Goal: Task Accomplishment & Management: Manage account settings

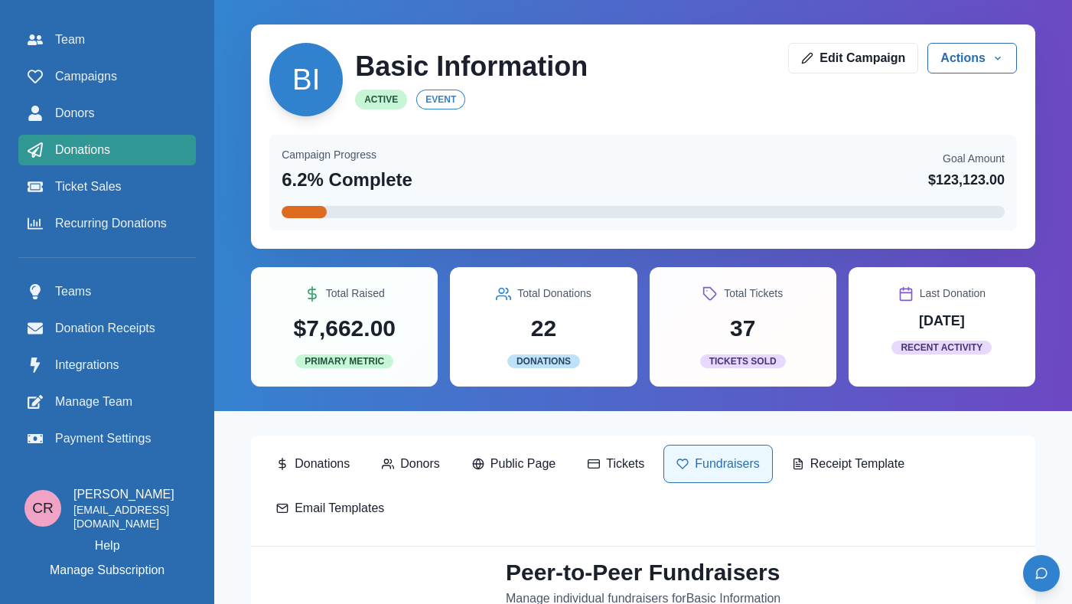
click at [116, 135] on link "Donations" at bounding box center [106, 150] width 177 height 31
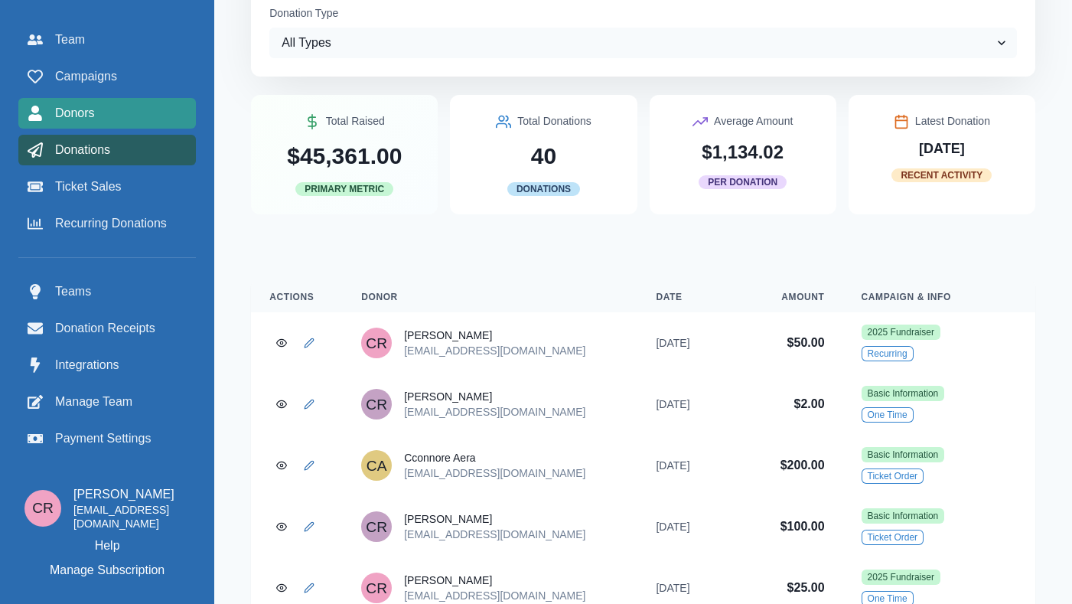
scroll to position [152, 0]
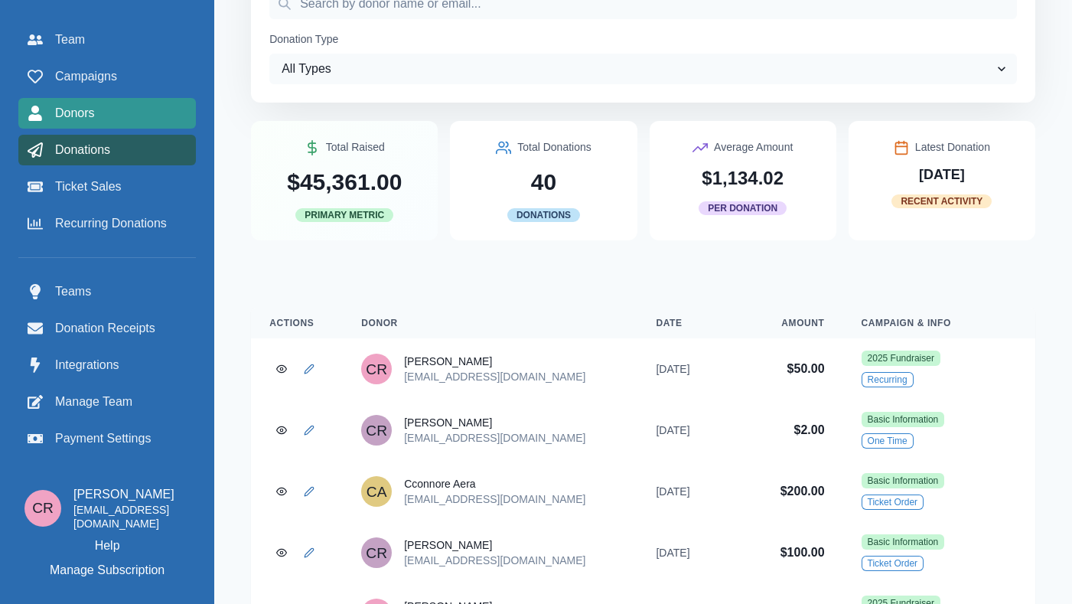
click at [145, 106] on div "Donors" at bounding box center [107, 113] width 159 height 18
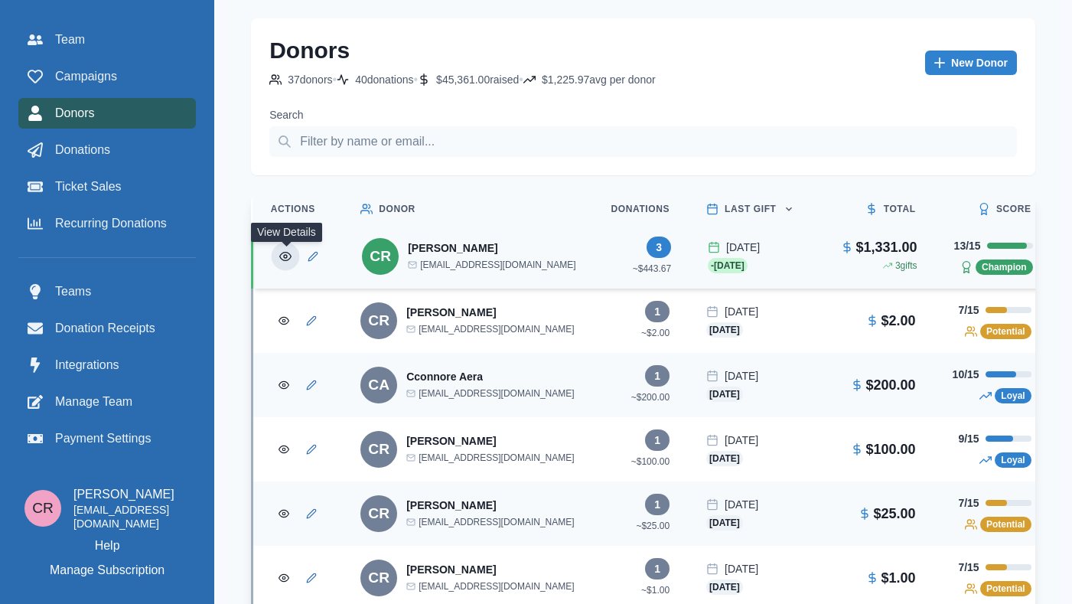
click at [284, 257] on icon "View Donor" at bounding box center [285, 256] width 12 height 12
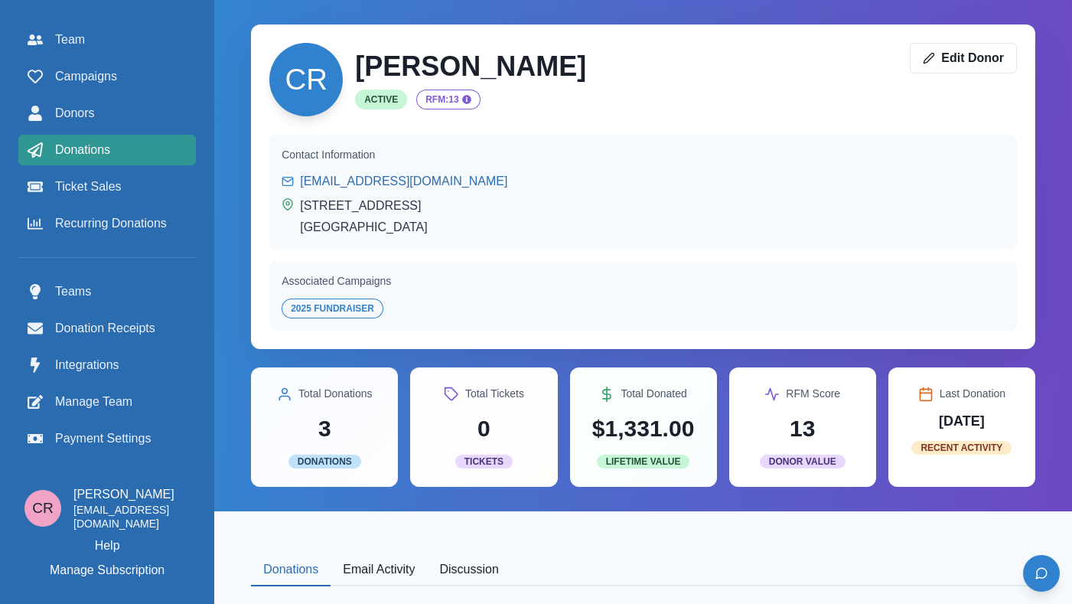
click at [125, 142] on div "Donations" at bounding box center [107, 150] width 159 height 18
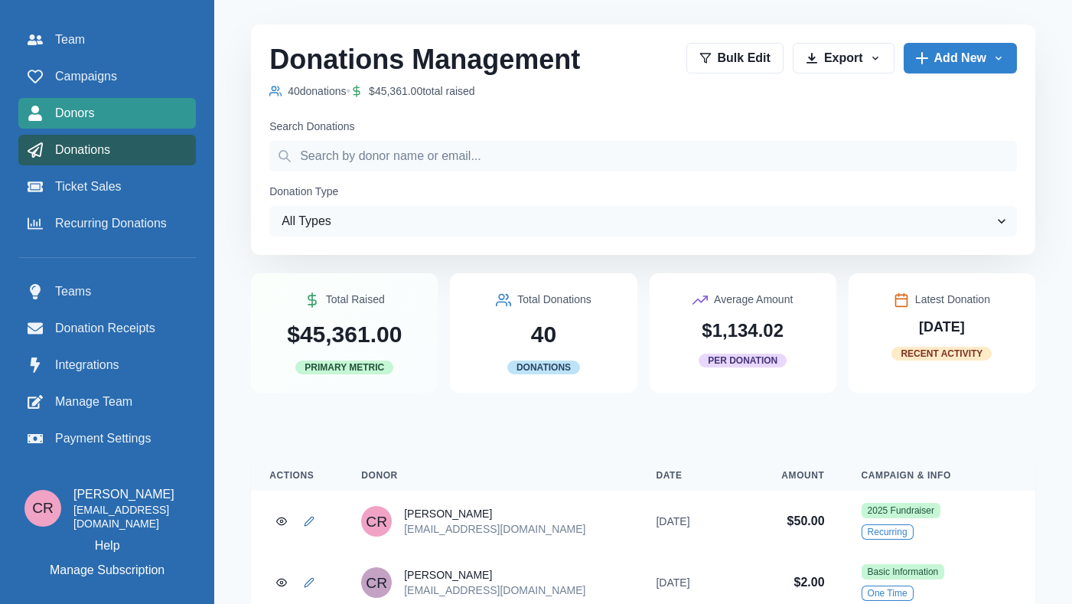
click at [127, 106] on div "Donors" at bounding box center [107, 113] width 159 height 18
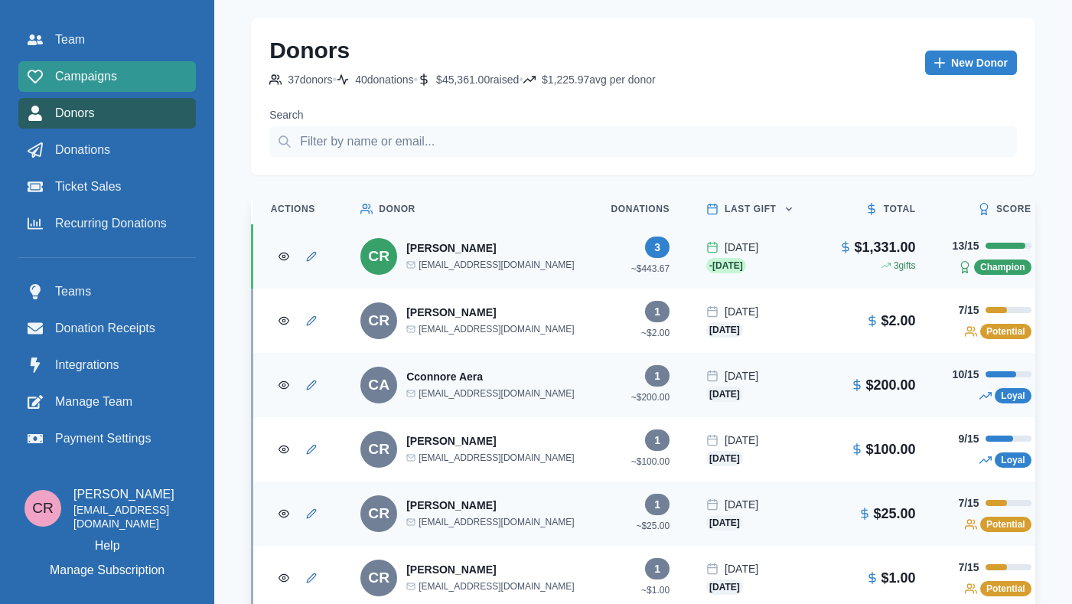
click at [129, 73] on div "Campaigns" at bounding box center [107, 76] width 159 height 18
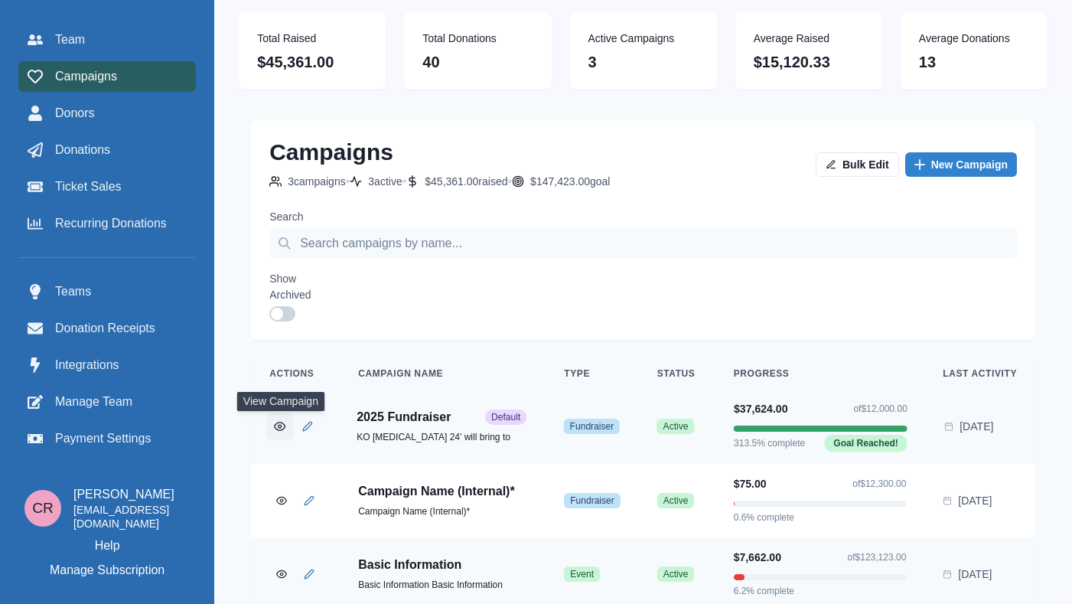
click at [281, 428] on circle "View Campaign" at bounding box center [279, 426] width 3 height 3
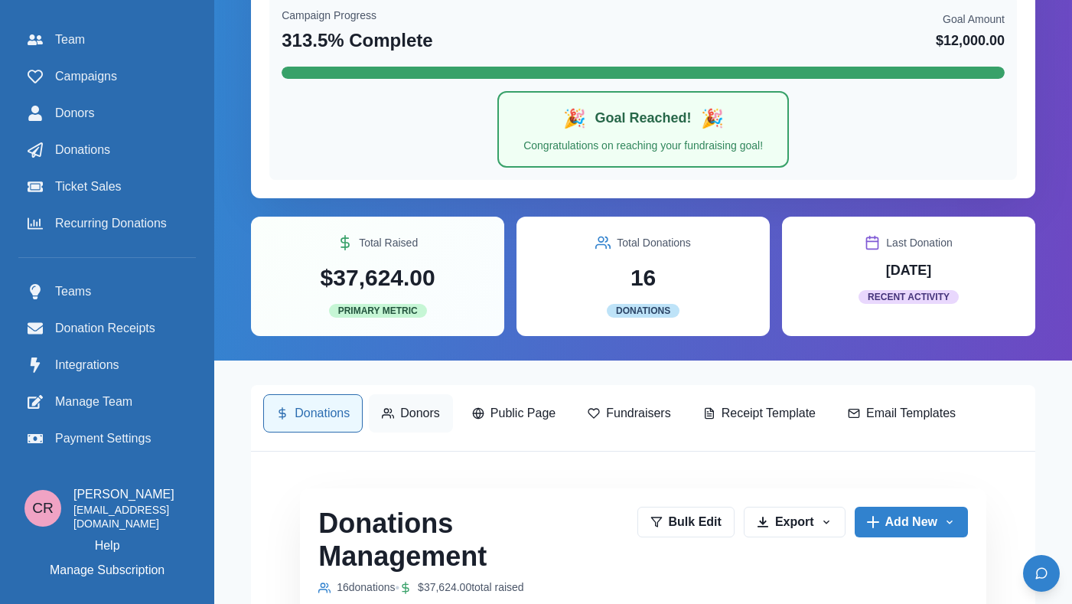
scroll to position [233, 0]
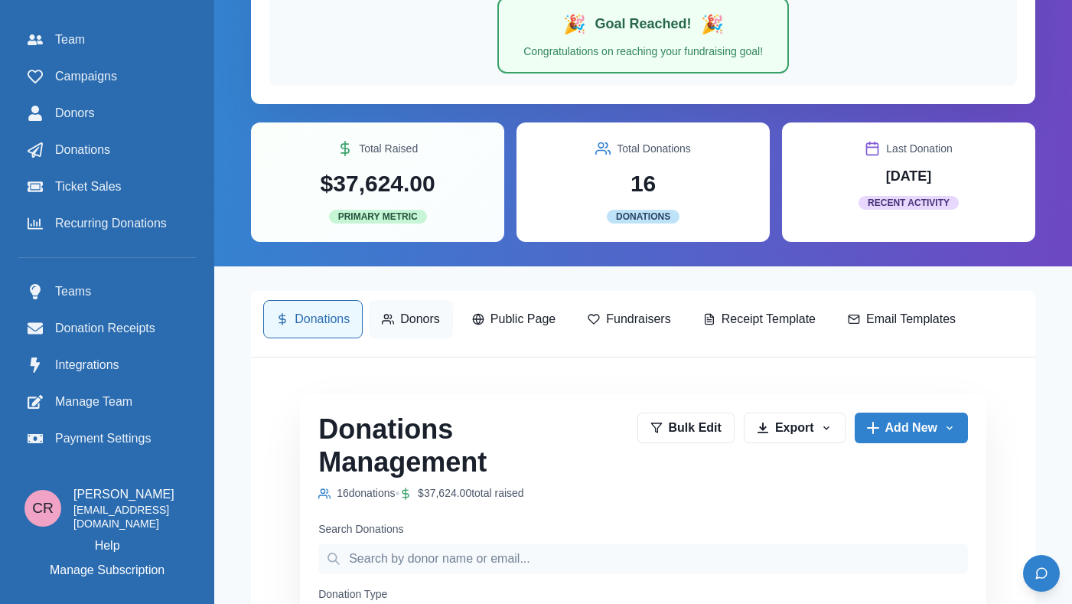
click at [422, 324] on p "Donors" at bounding box center [420, 319] width 40 height 18
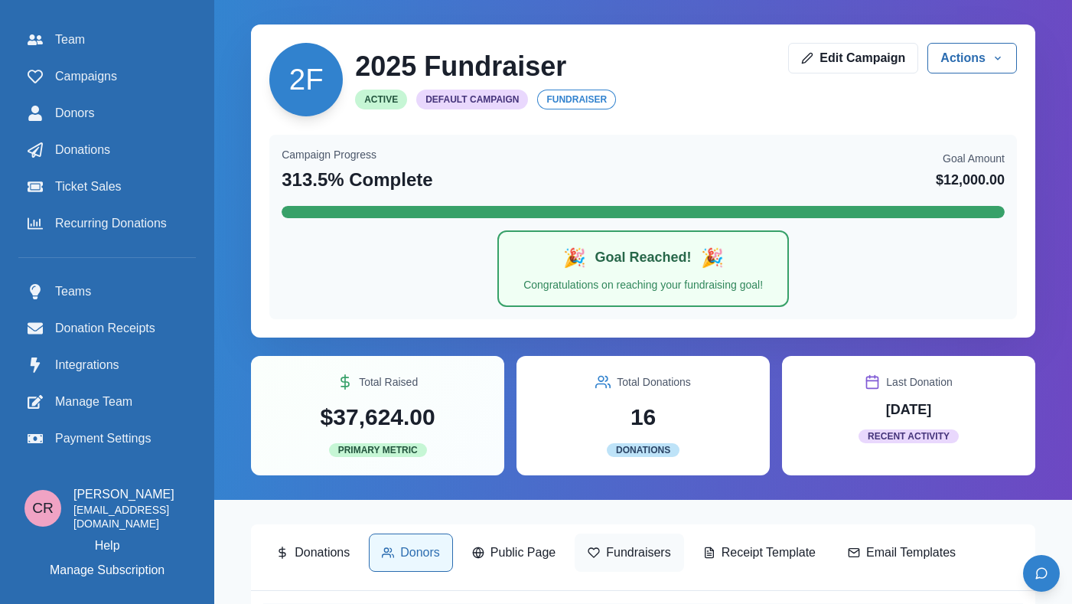
click at [621, 543] on p "Fundraisers" at bounding box center [638, 552] width 64 height 18
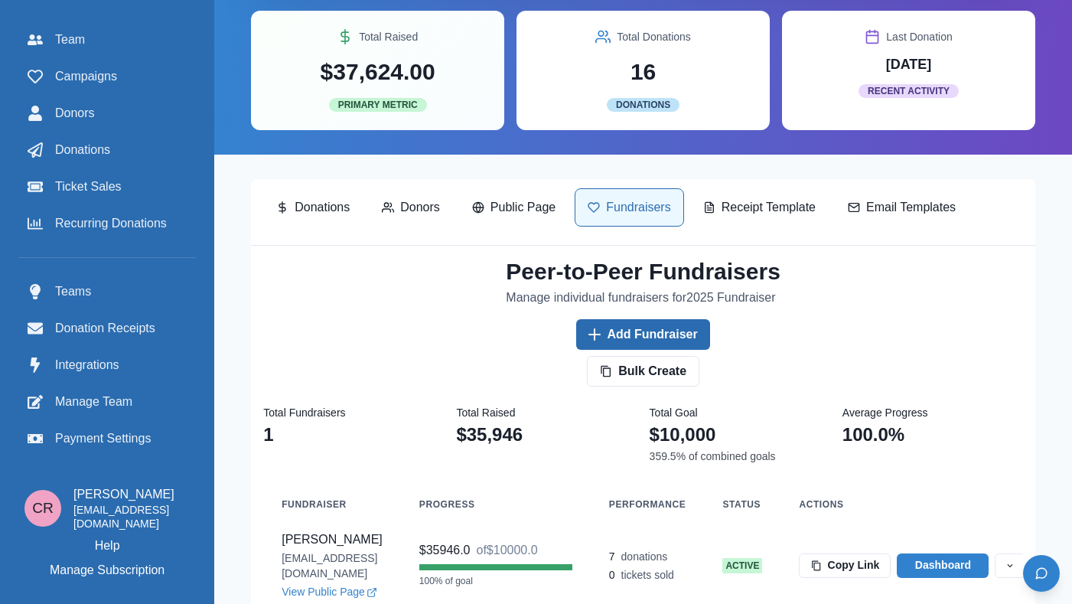
scroll to position [365, 0]
